Goal: Book appointment/travel/reservation

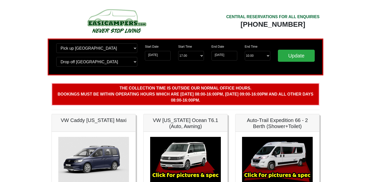
scroll to position [375, 0]
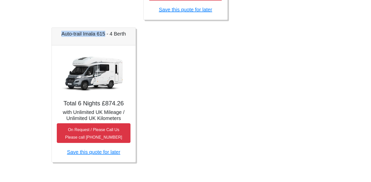
click at [80, 71] on img at bounding box center [93, 72] width 71 height 45
click at [88, 73] on img at bounding box center [93, 72] width 71 height 45
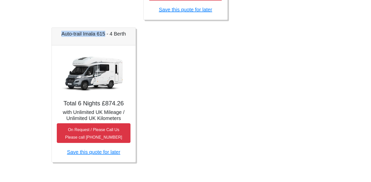
click at [88, 73] on img at bounding box center [93, 72] width 71 height 45
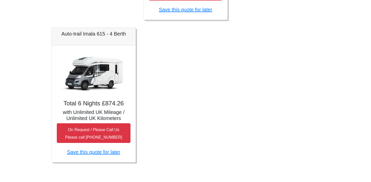
click at [87, 73] on img at bounding box center [93, 72] width 71 height 45
